Goal: Submit feedback/report problem

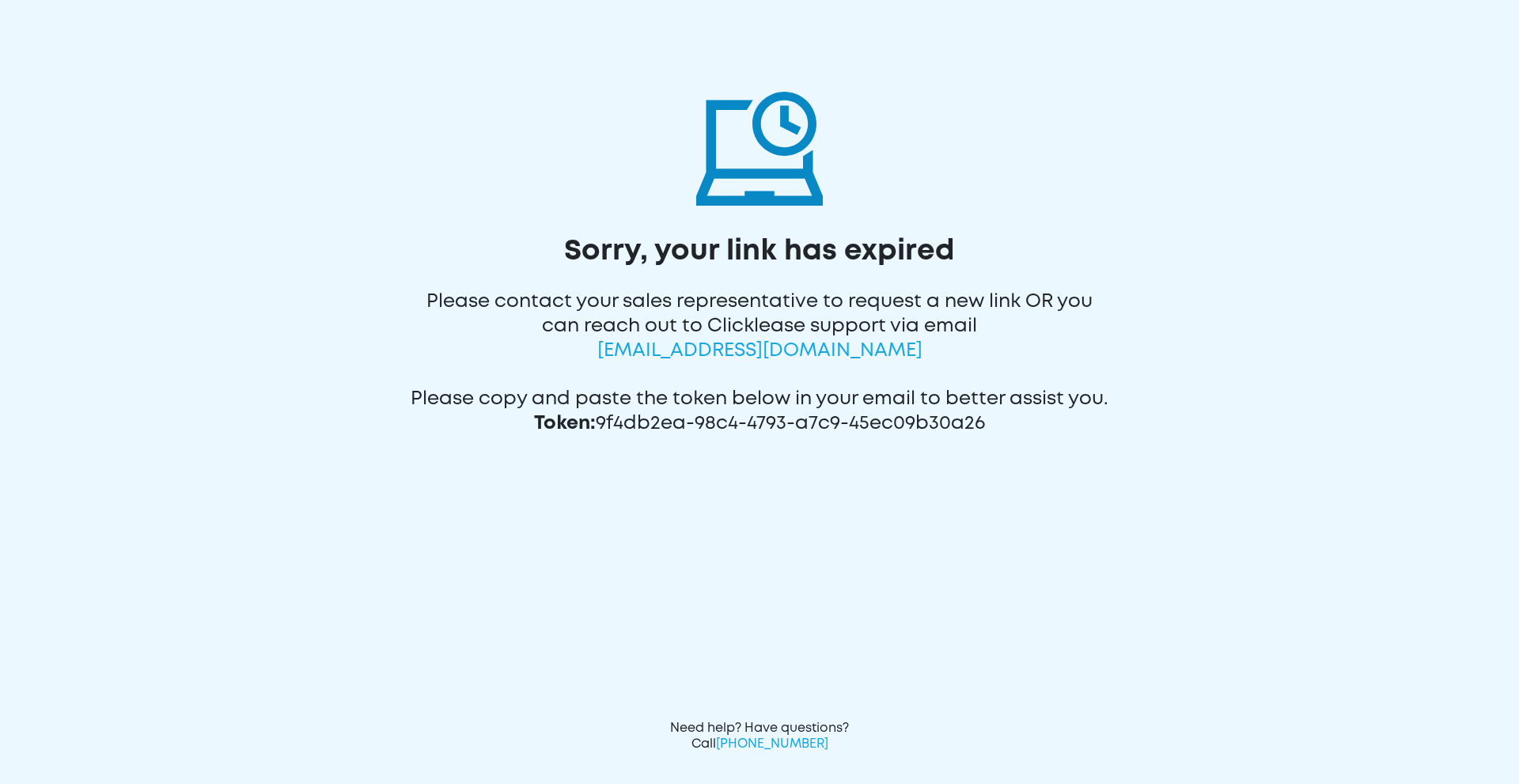
click at [926, 353] on div "Please contact your sales representative to request a new link OR you can reach…" at bounding box center [760, 318] width 700 height 97
click at [908, 352] on span "[EMAIL_ADDRESS][DOMAIN_NAME]" at bounding box center [760, 351] width 326 height 16
drag, startPoint x: 916, startPoint y: 354, endPoint x: 609, endPoint y: 359, distance: 307.0
click at [609, 359] on div "Please contact your sales representative to request a new link OR you can reach…" at bounding box center [760, 318] width 700 height 97
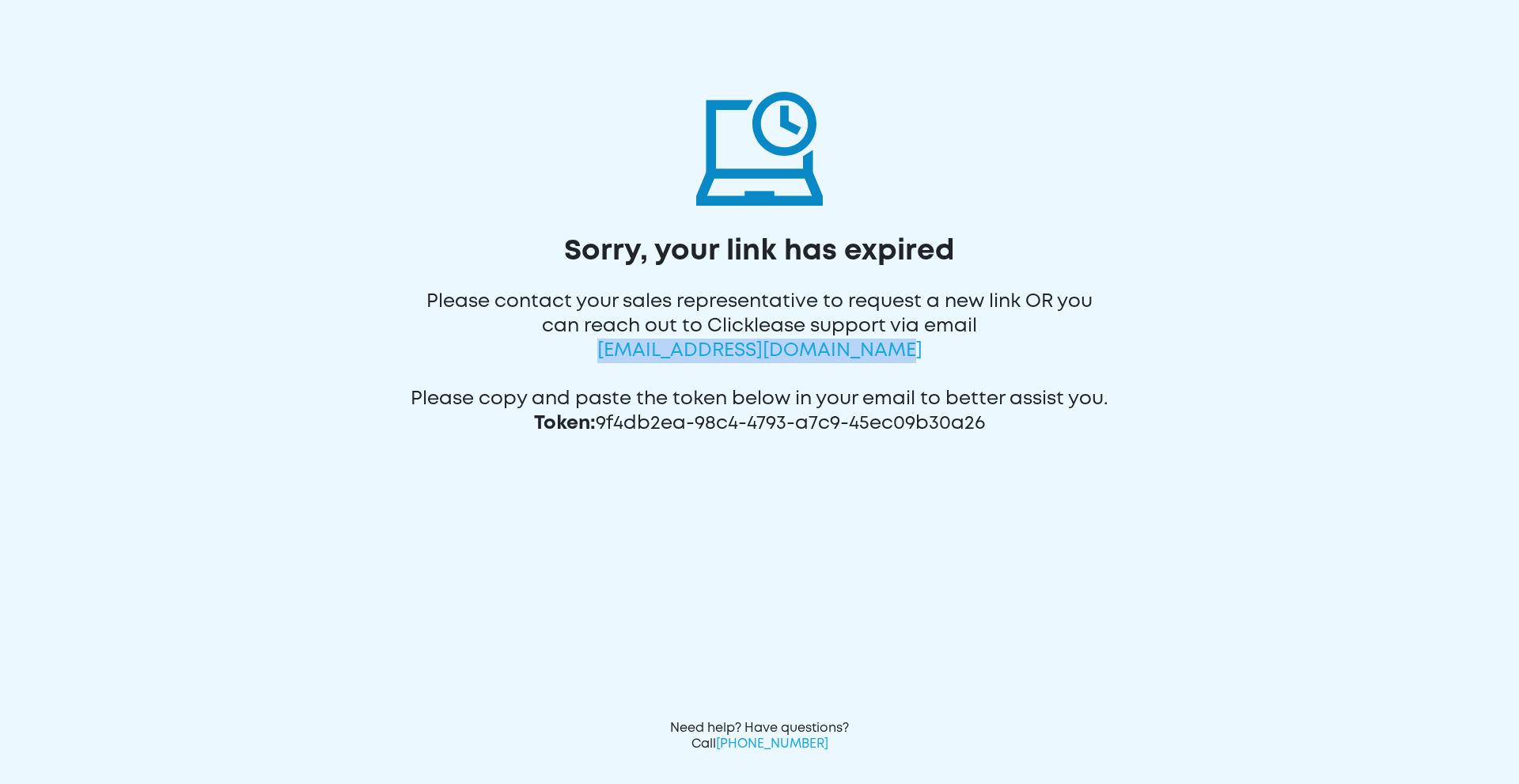
copy span "[EMAIL_ADDRESS][DOMAIN_NAME]"
click at [1234, 469] on div "Sorry, your link has expired Please contact your sales representative to reques…" at bounding box center [759, 392] width 1519 height 784
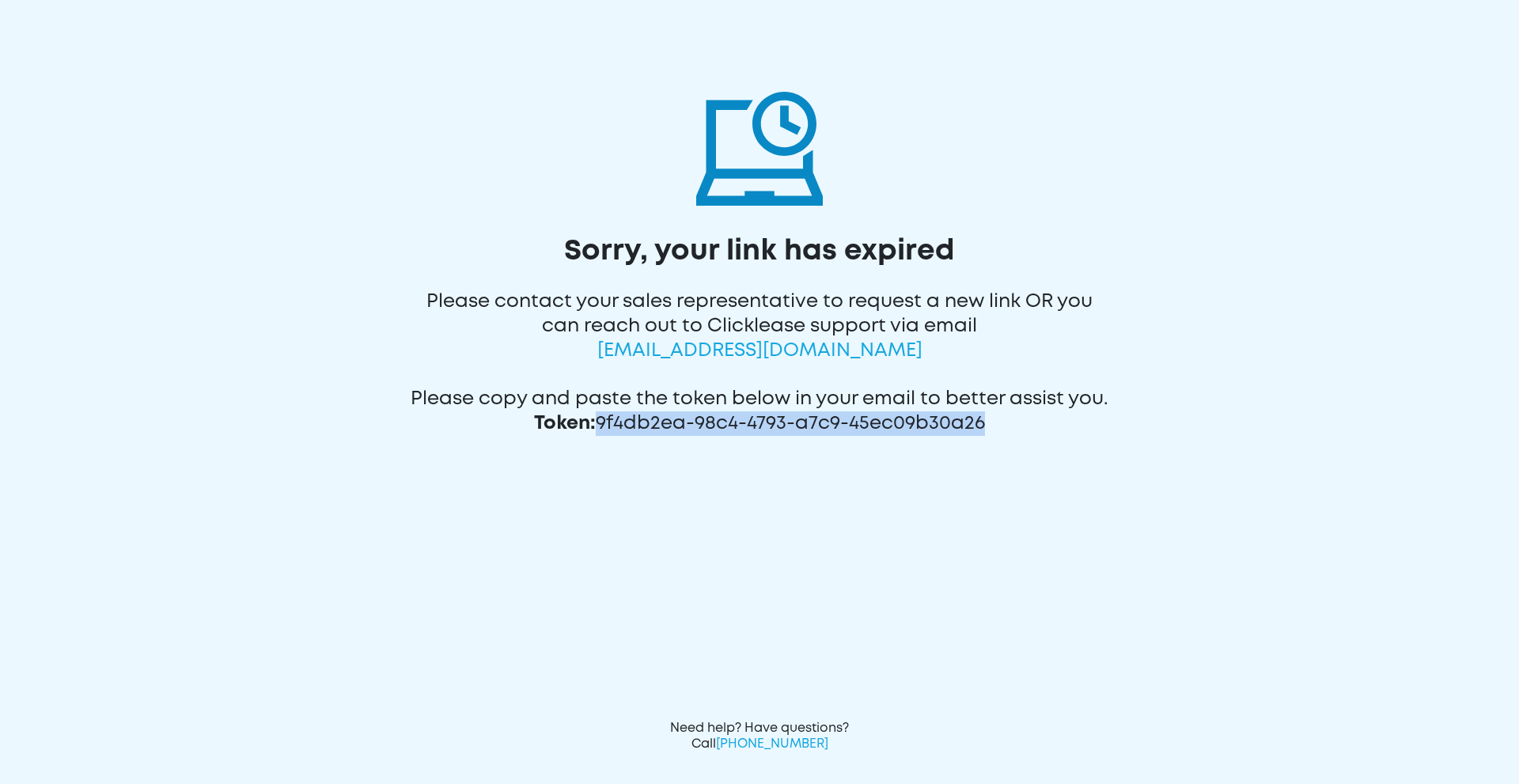
drag, startPoint x: 990, startPoint y: 422, endPoint x: 604, endPoint y: 429, distance: 386.1
click at [604, 429] on div "Please copy and paste the token below in your email to better assist you. Token…" at bounding box center [760, 403] width 700 height 73
copy div "9f4db2ea-98c4-4793-a7c9-45ec09b30a26"
